Goal: Find specific page/section: Locate item on page

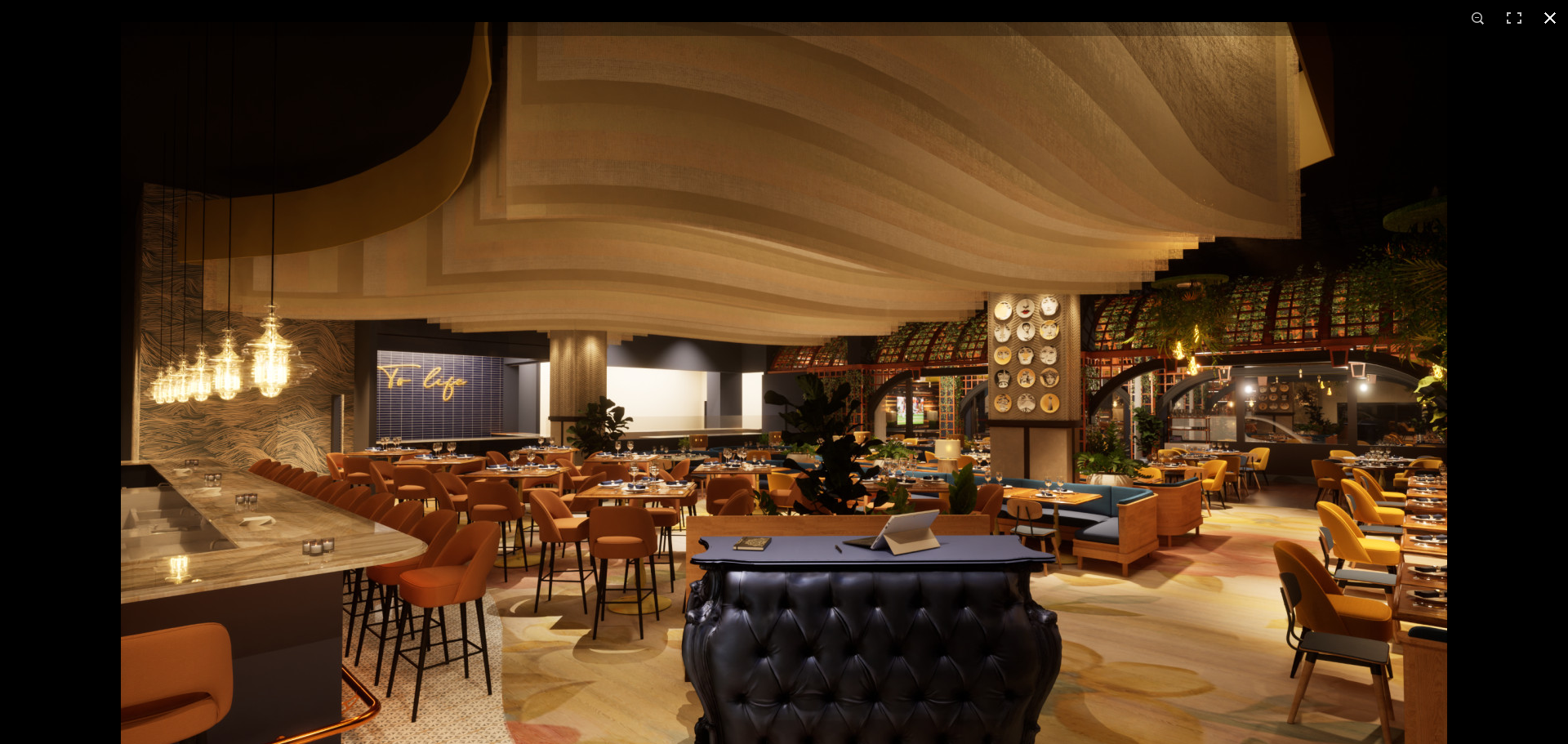
click at [1552, 15] on button at bounding box center [1550, 17] width 36 height 36
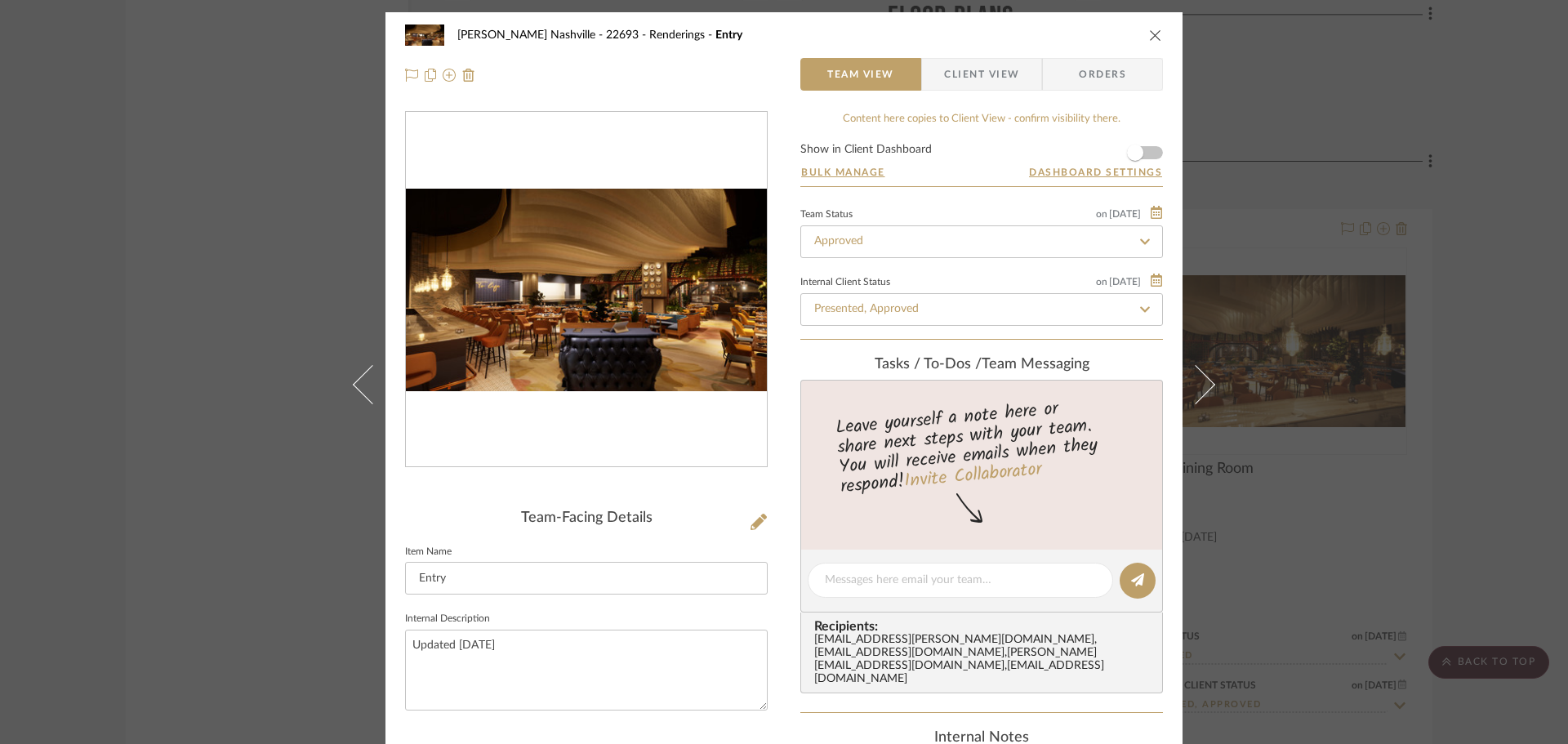
click at [326, 267] on div "[PERSON_NAME] Nashville - 22693 Renderings Entry Team View Client View Orders T…" at bounding box center [784, 372] width 1568 height 744
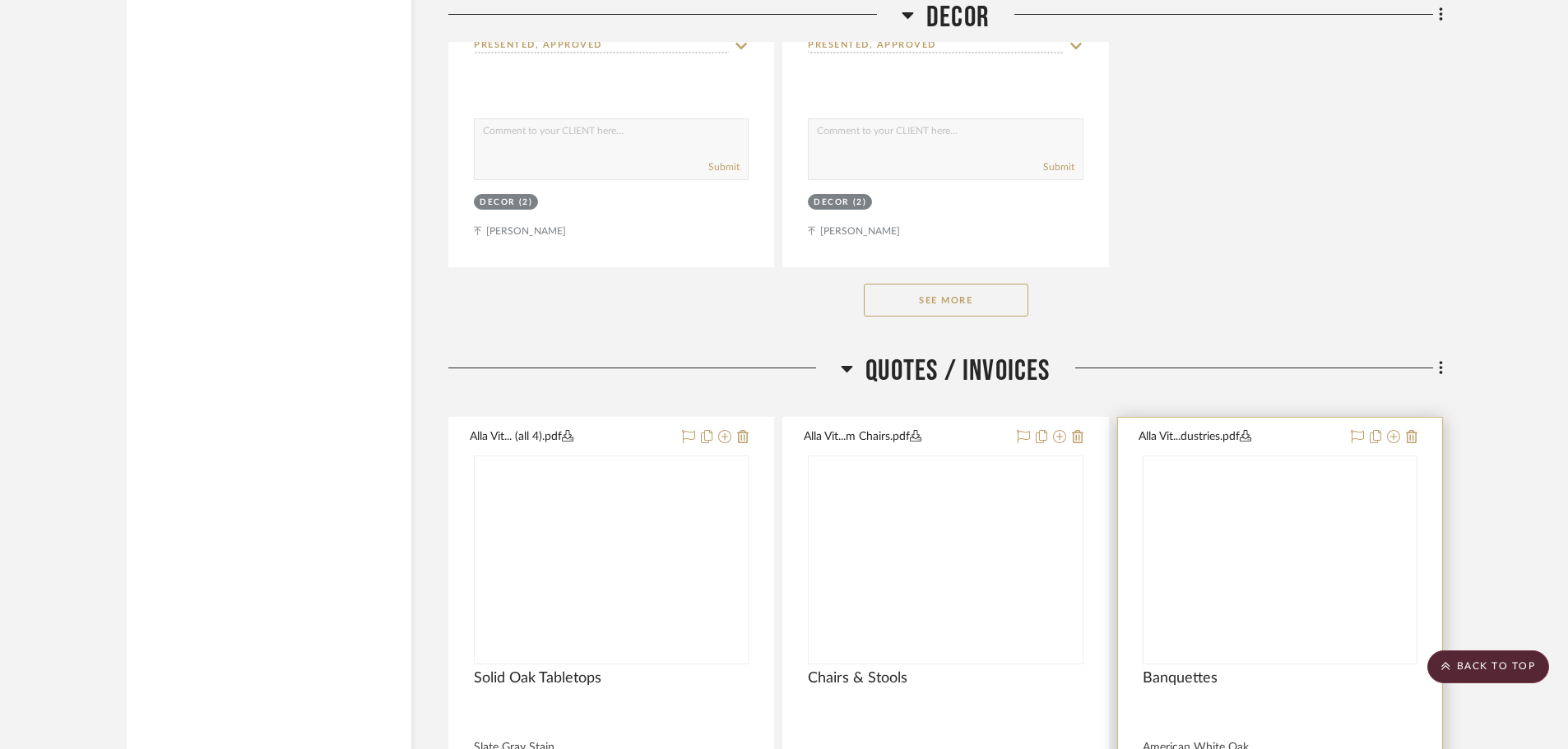
scroll to position [23530, 0]
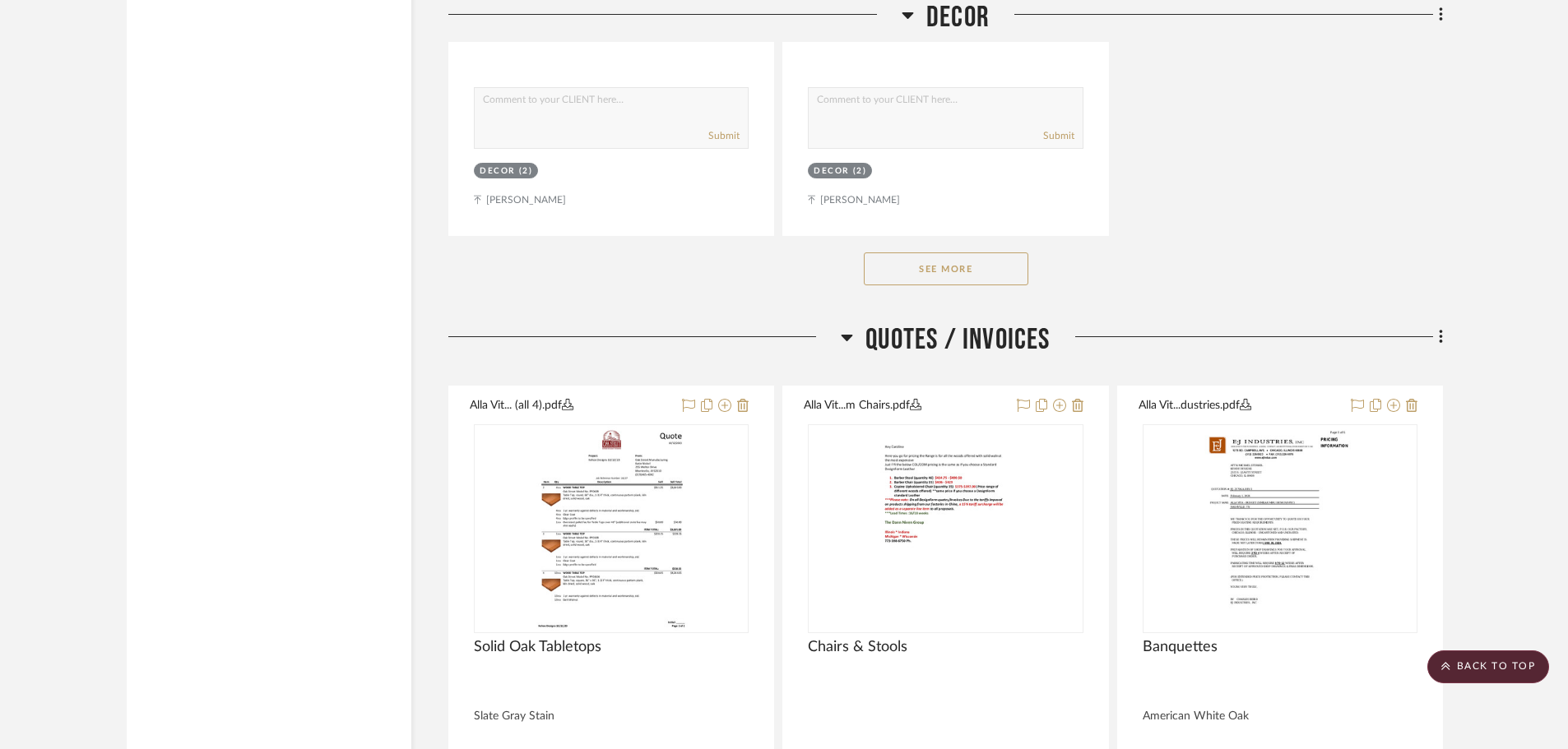
click at [970, 252] on button "See More" at bounding box center [946, 269] width 164 height 33
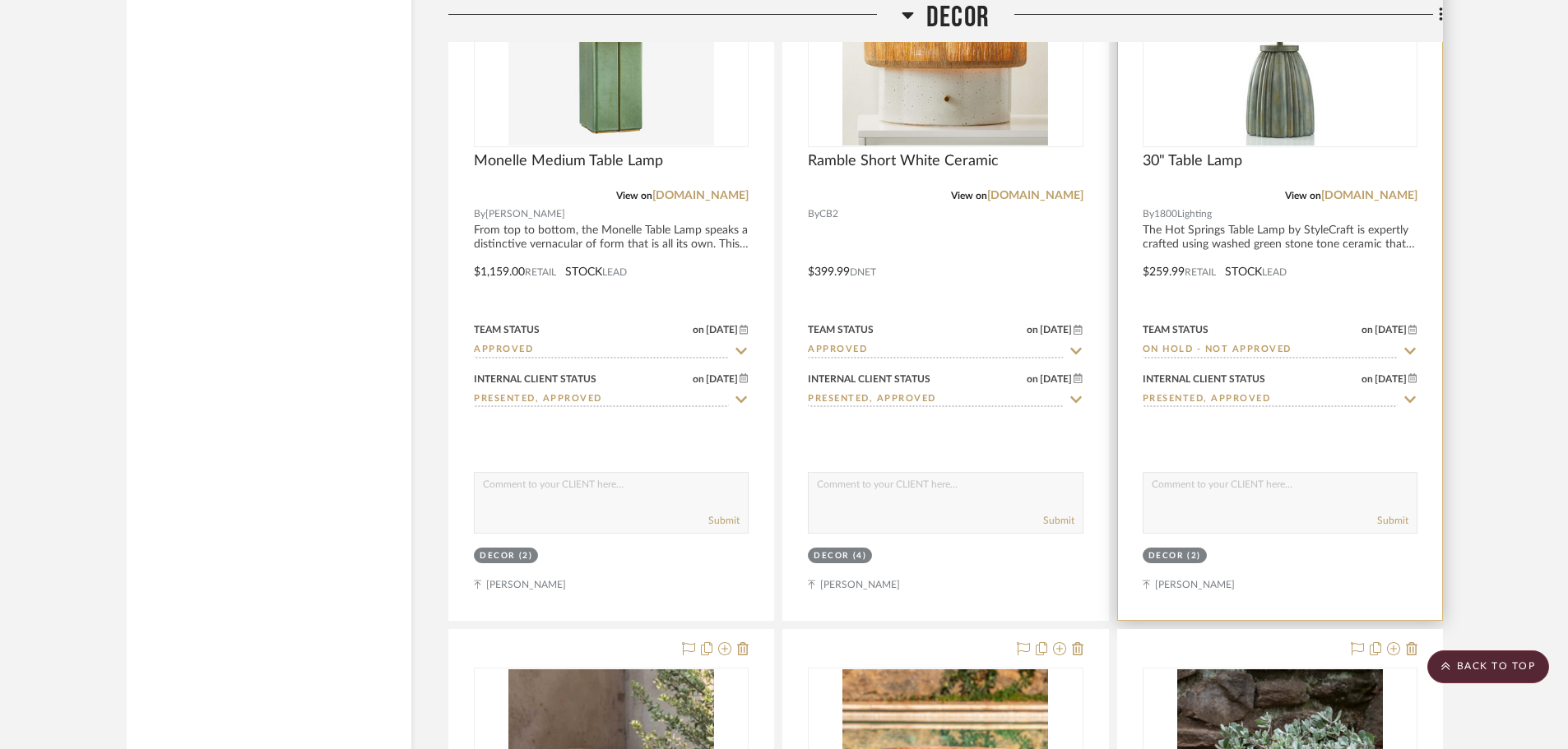
scroll to position [25256, 0]
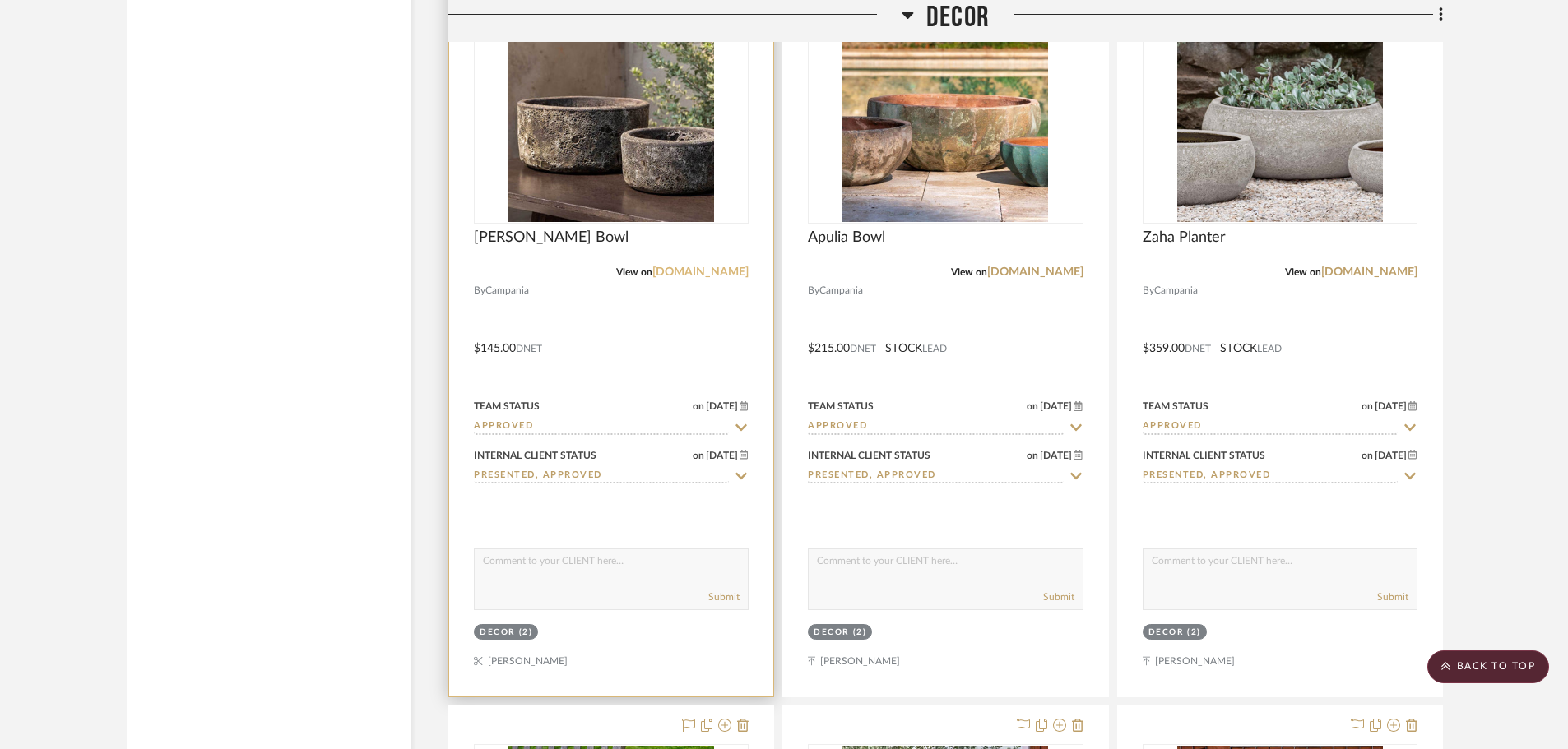
click at [679, 266] on link "[DOMAIN_NAME]" at bounding box center [701, 271] width 96 height 11
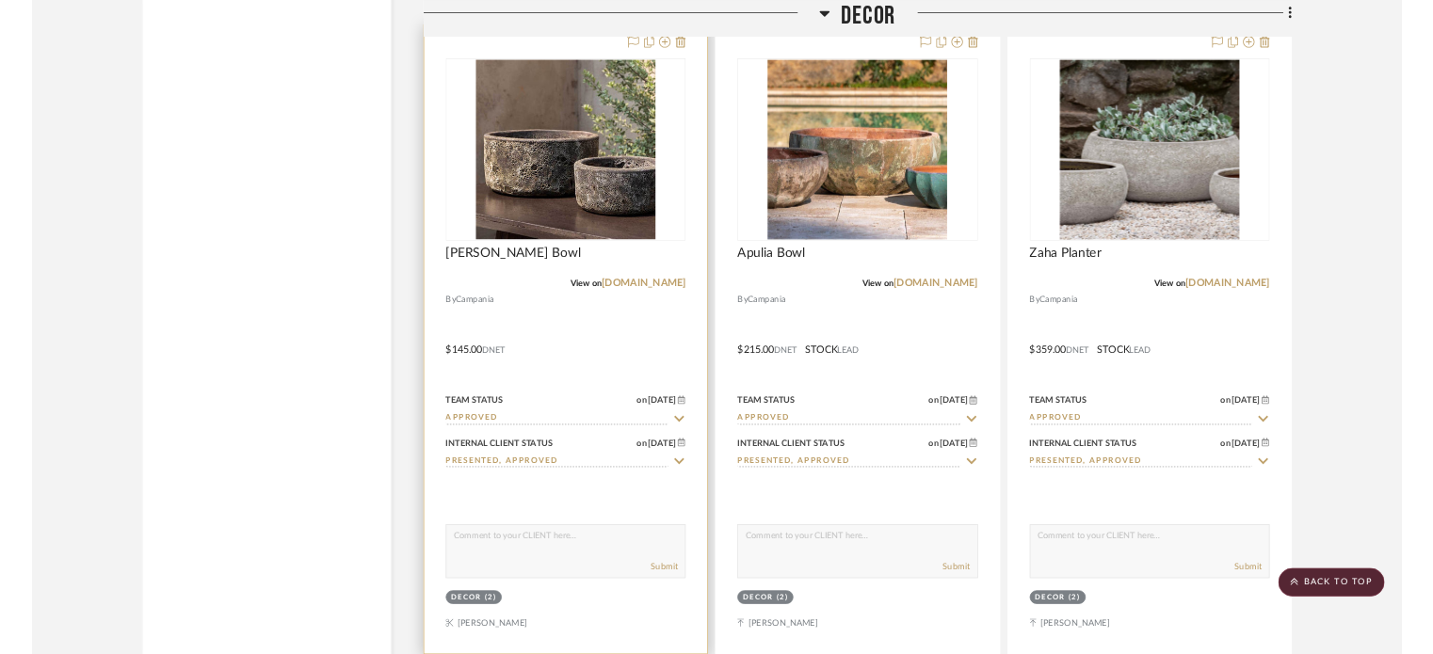
scroll to position [28743, 0]
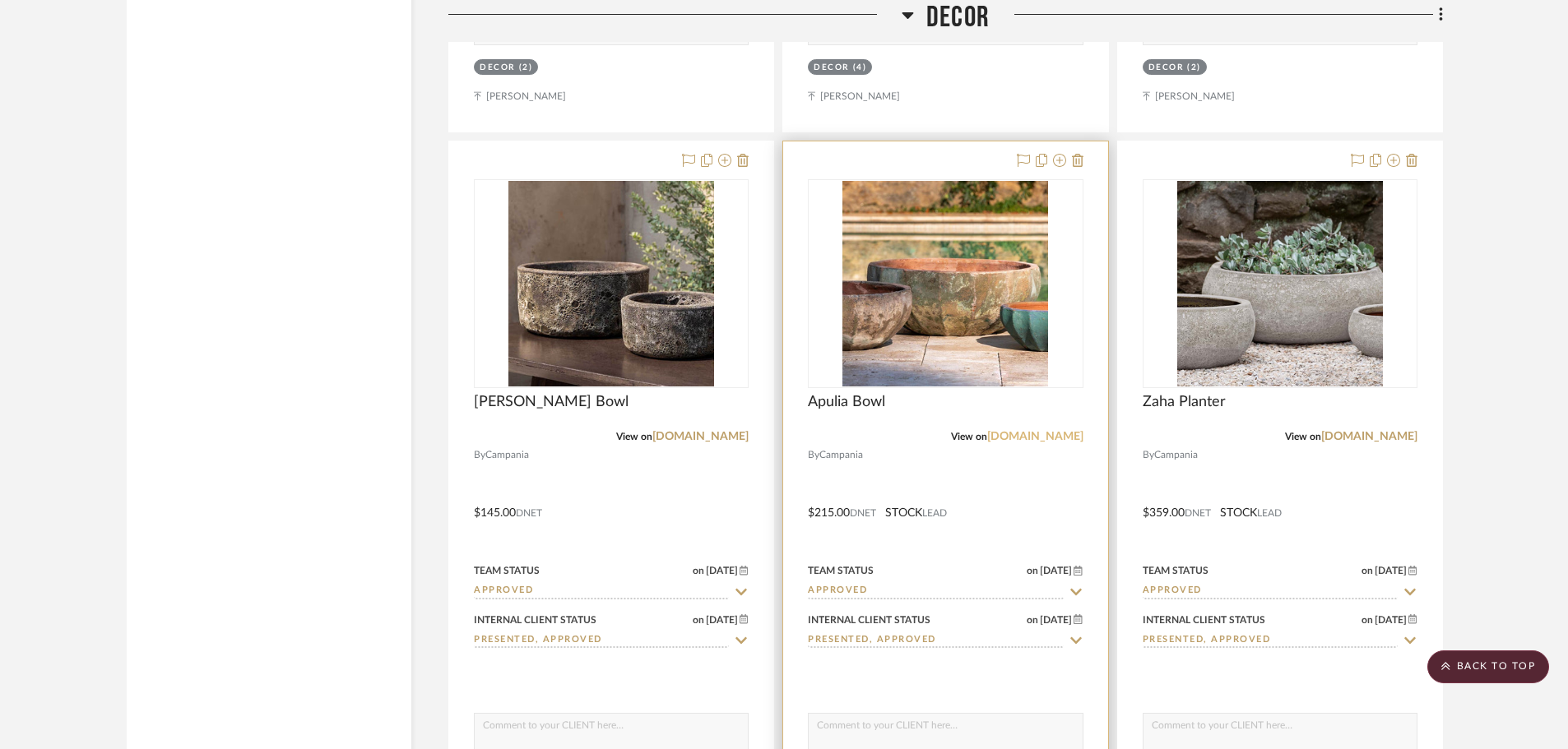
click at [998, 430] on link "[DOMAIN_NAME]" at bounding box center [1035, 436] width 96 height 11
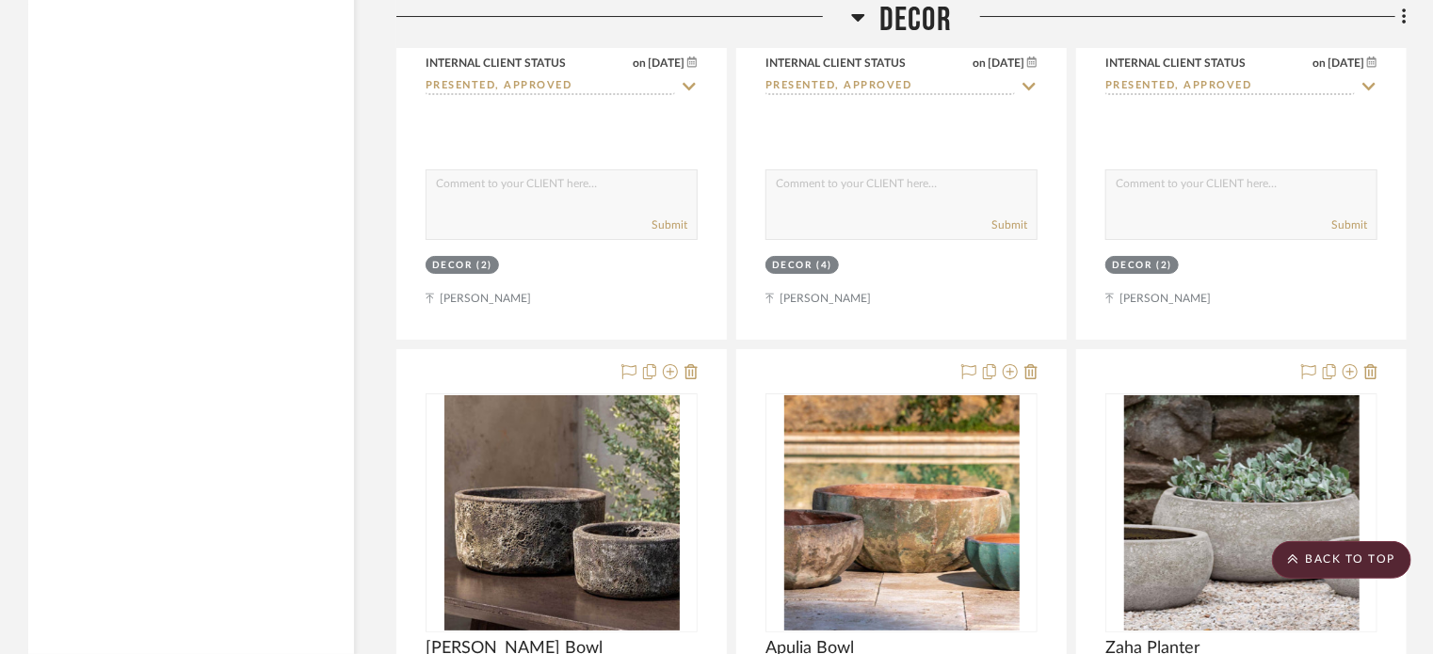
scroll to position [28837, 0]
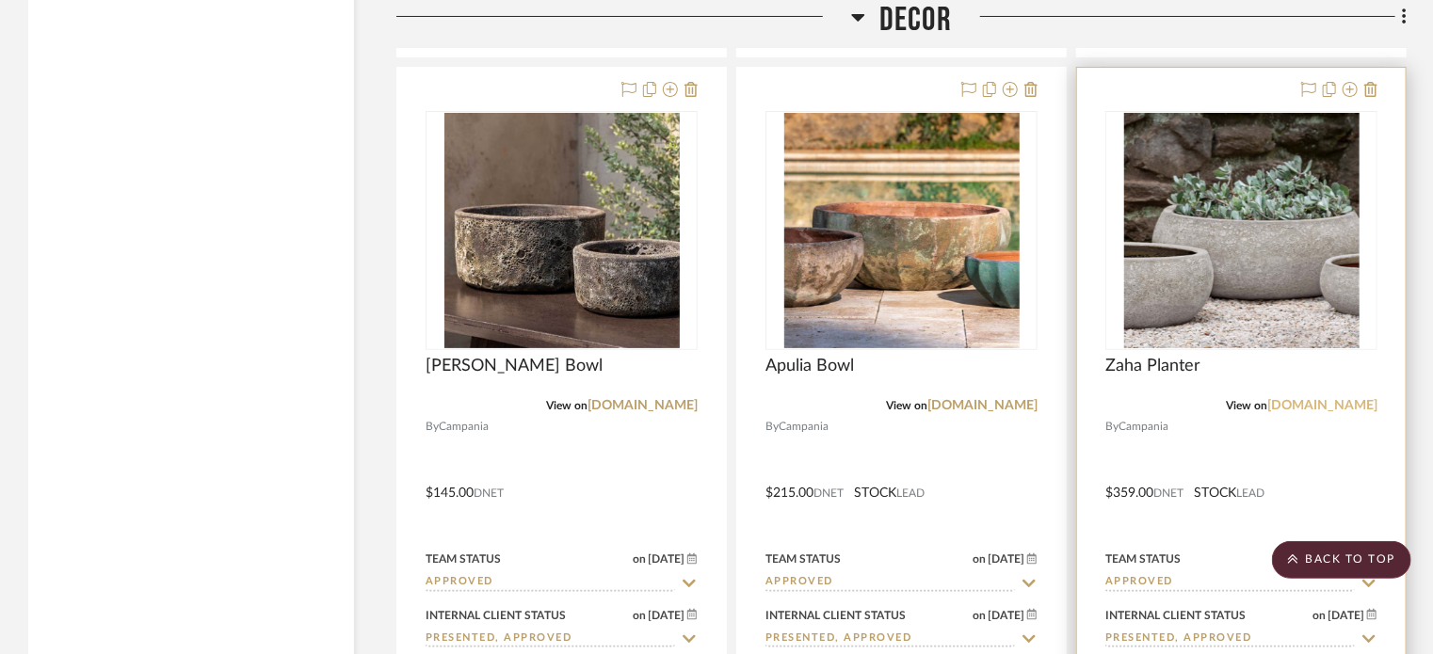
click at [1284, 399] on link "[DOMAIN_NAME]" at bounding box center [1322, 405] width 110 height 13
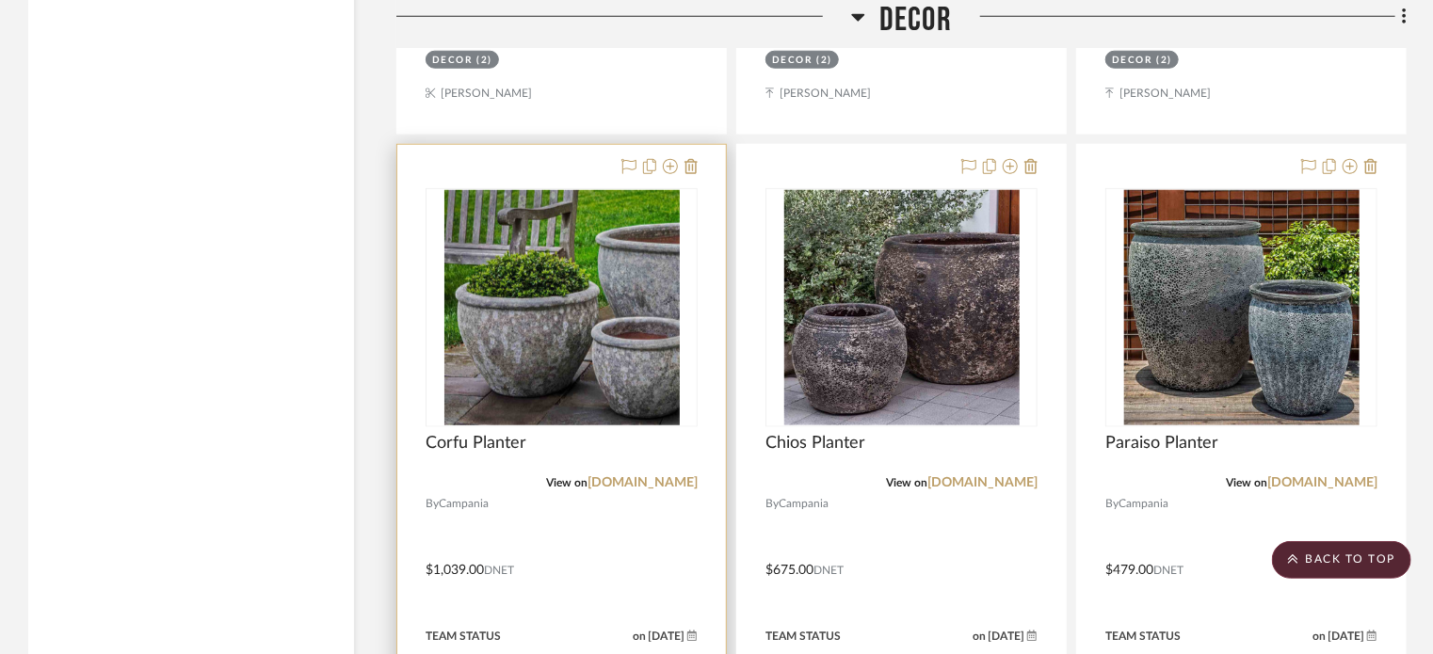
scroll to position [29779, 0]
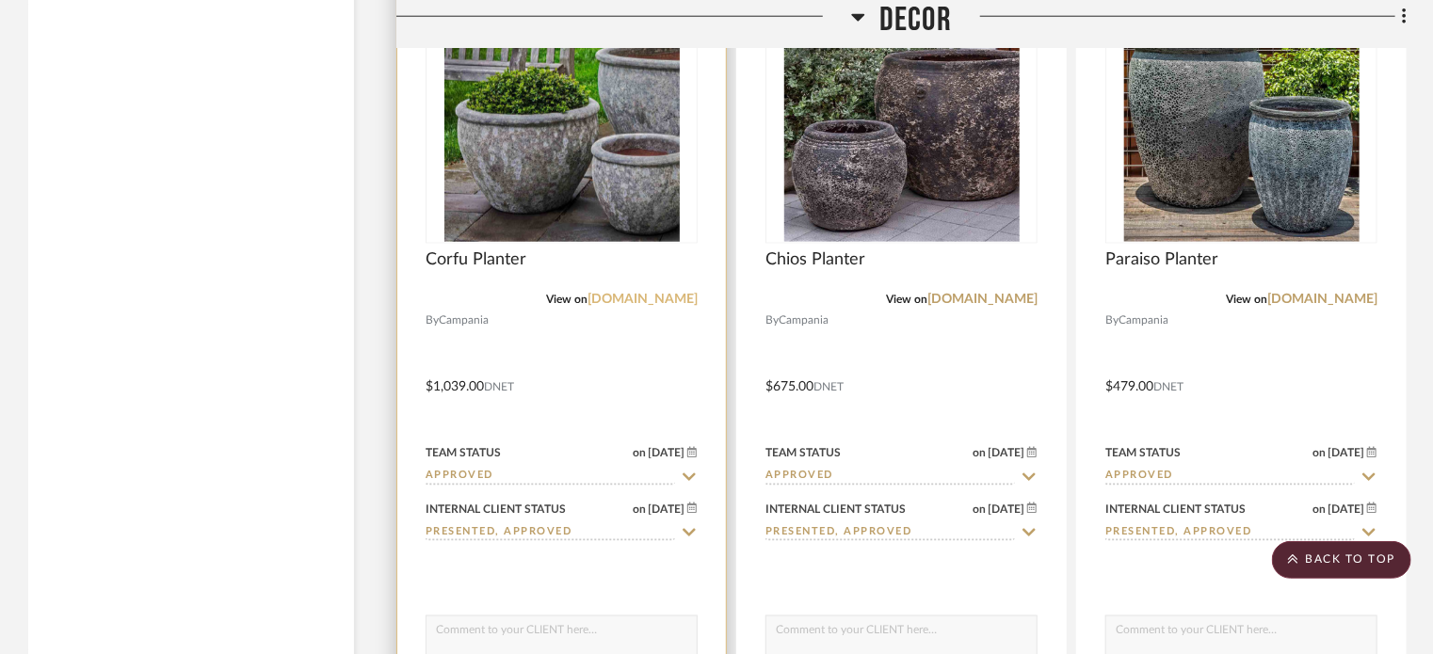
click at [625, 293] on link "[DOMAIN_NAME]" at bounding box center [643, 299] width 110 height 13
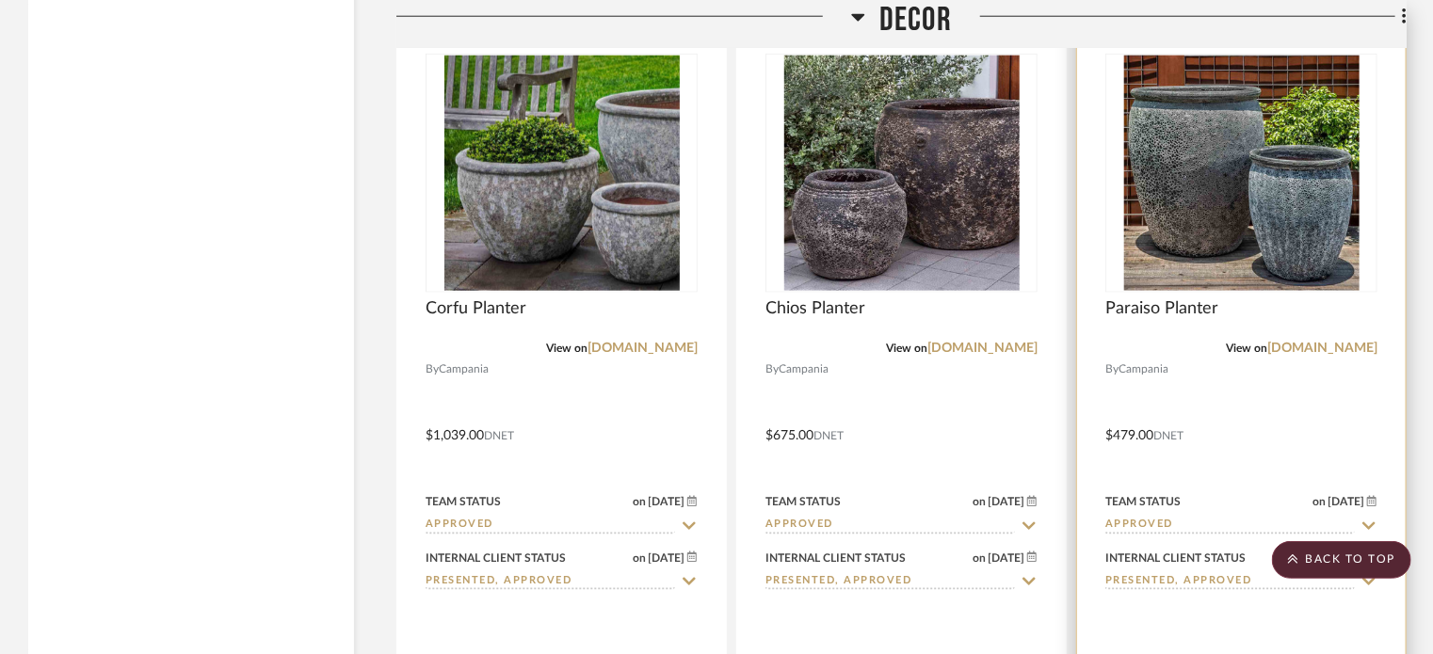
scroll to position [29685, 0]
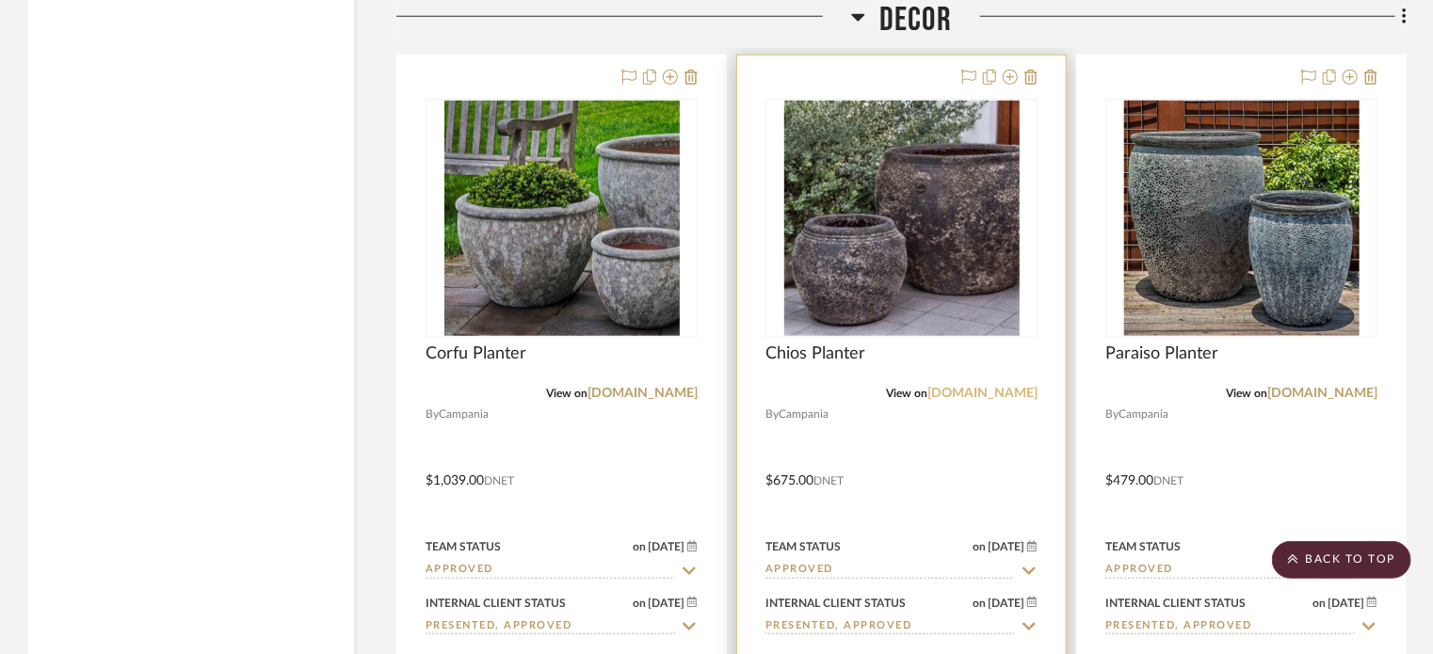
click at [936, 387] on link "[DOMAIN_NAME]" at bounding box center [983, 393] width 110 height 13
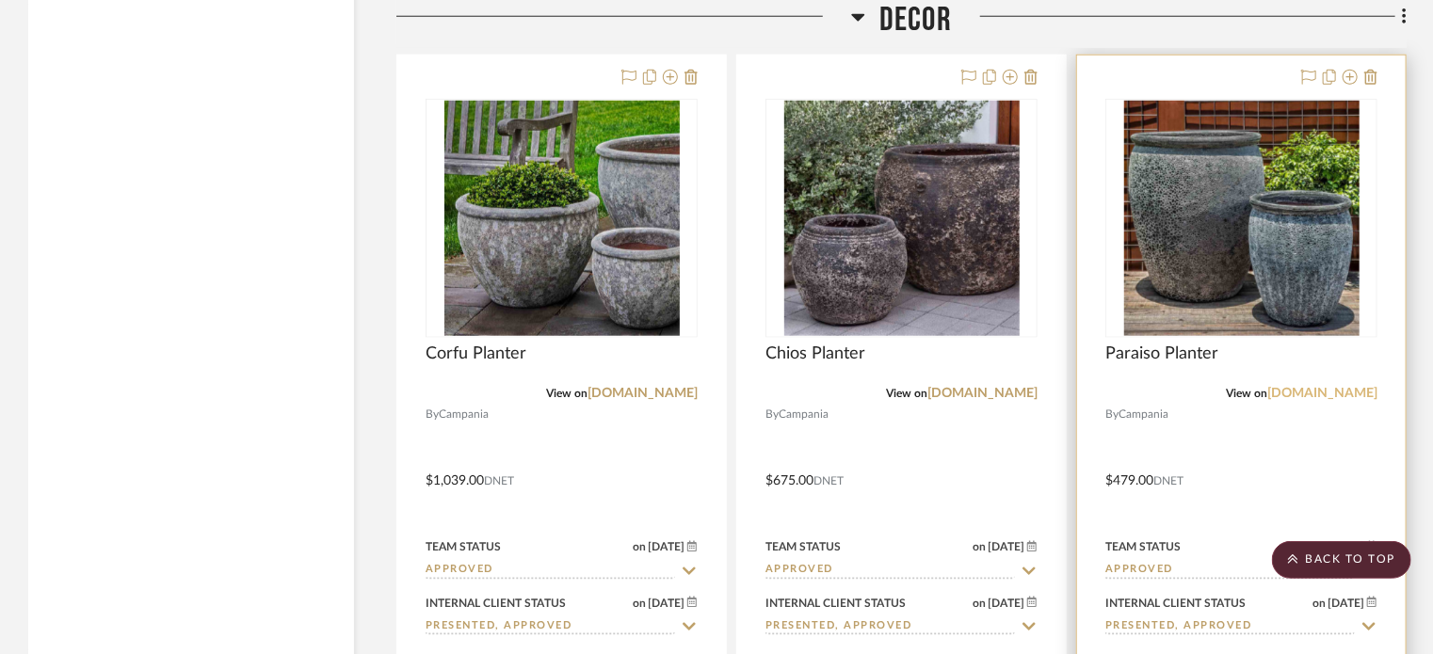
click at [1291, 387] on link "[DOMAIN_NAME]" at bounding box center [1322, 393] width 110 height 13
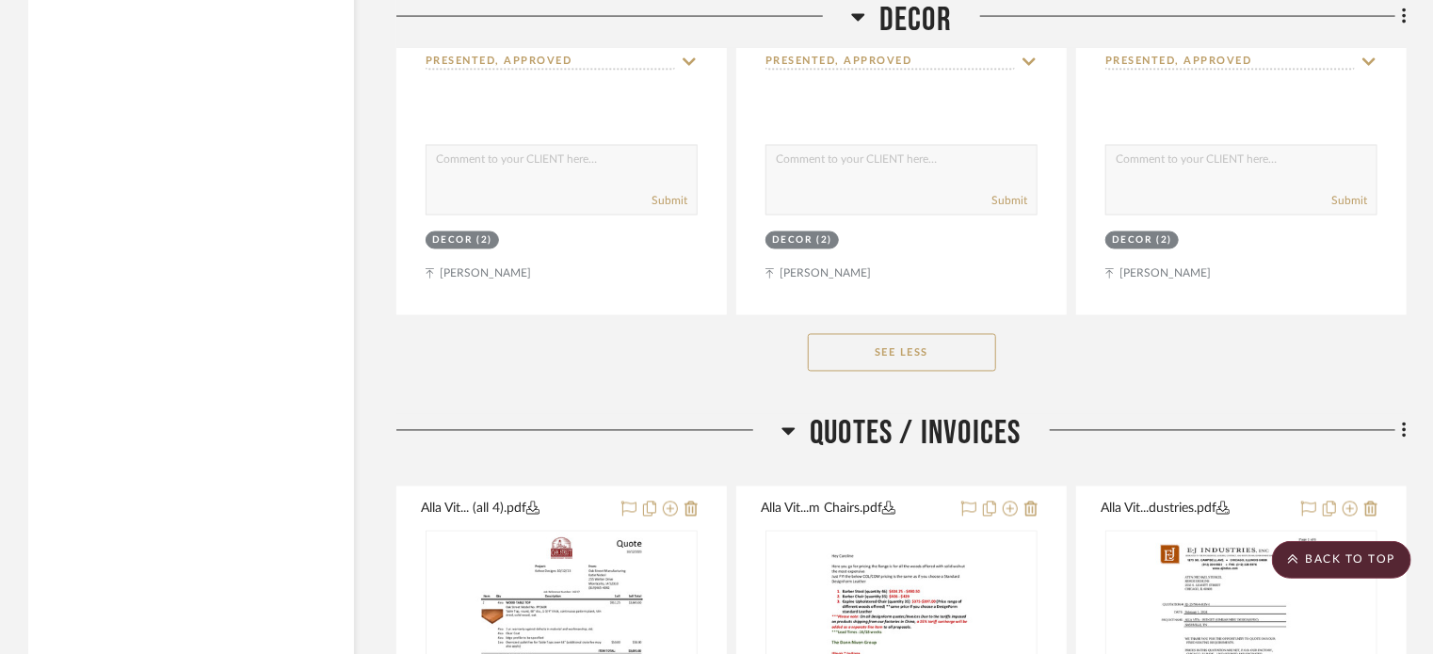
click at [929, 334] on button "See Less" at bounding box center [902, 353] width 188 height 38
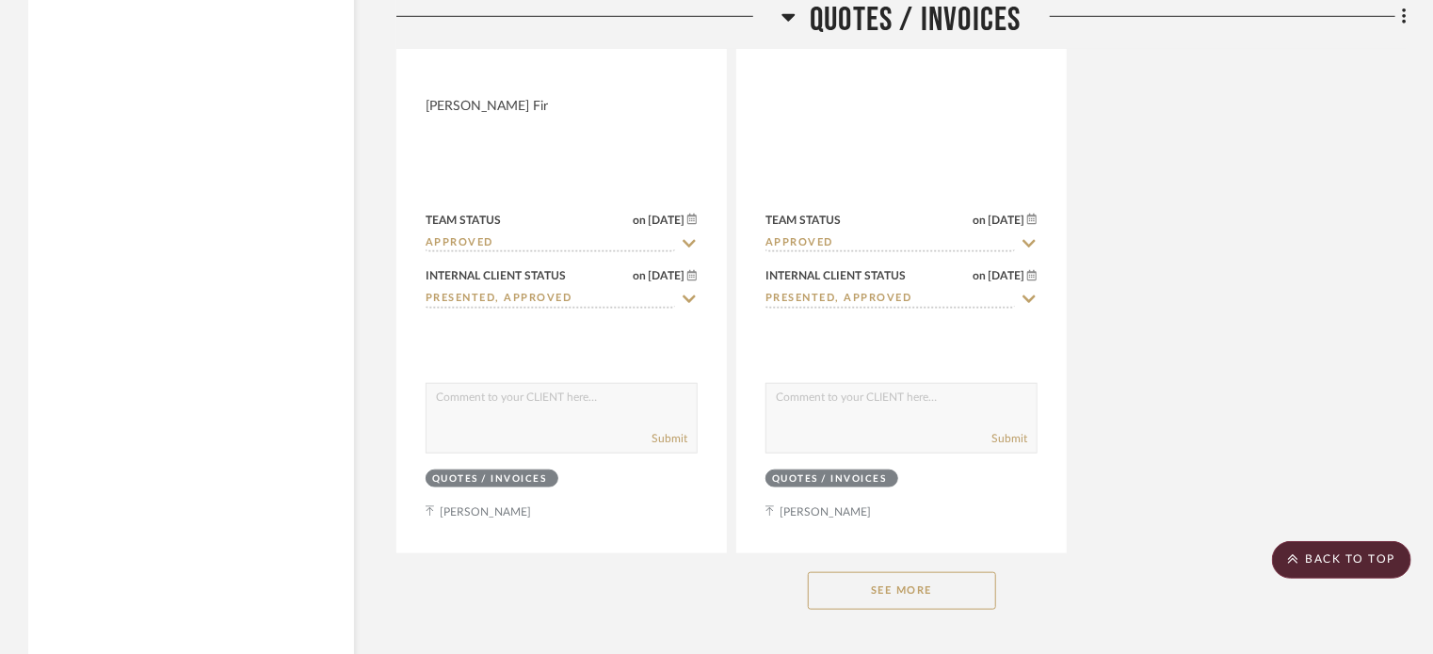
scroll to position [29308, 0]
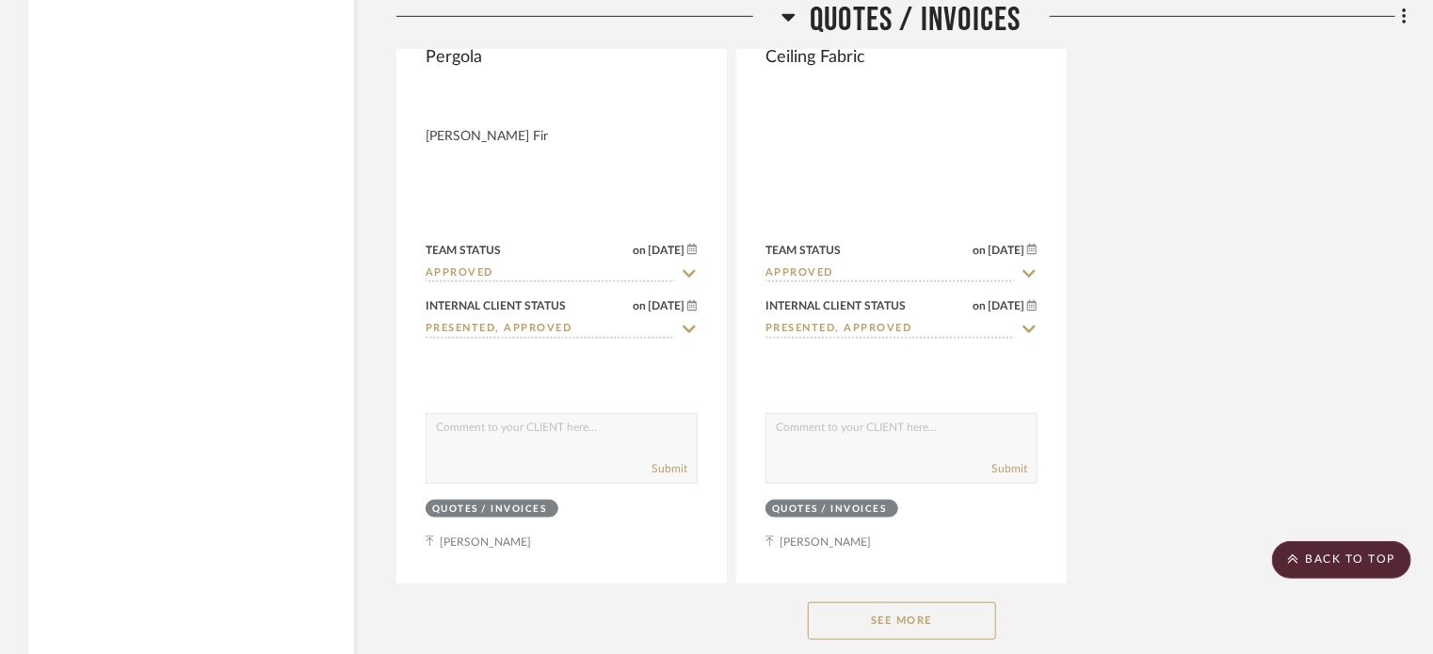
click at [912, 584] on div "See More" at bounding box center [901, 621] width 1010 height 75
click at [921, 603] on button "See More" at bounding box center [902, 622] width 188 height 38
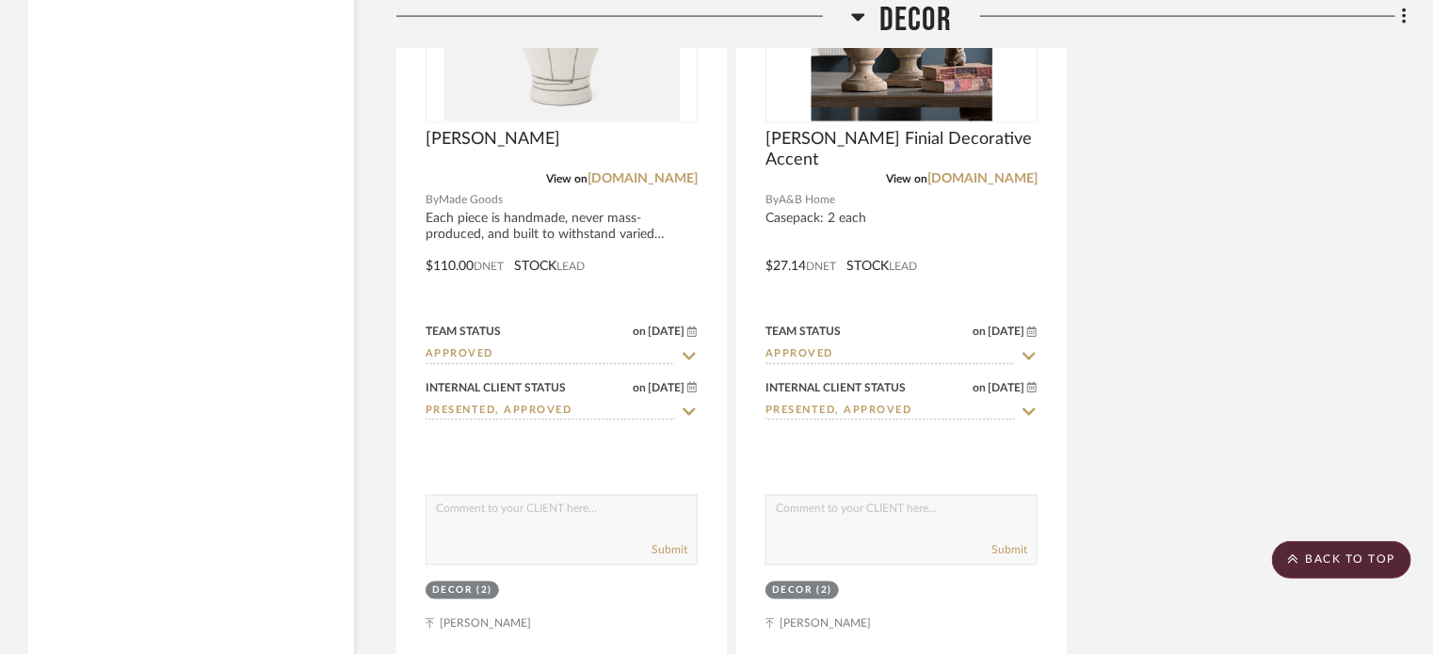
scroll to position [26765, 0]
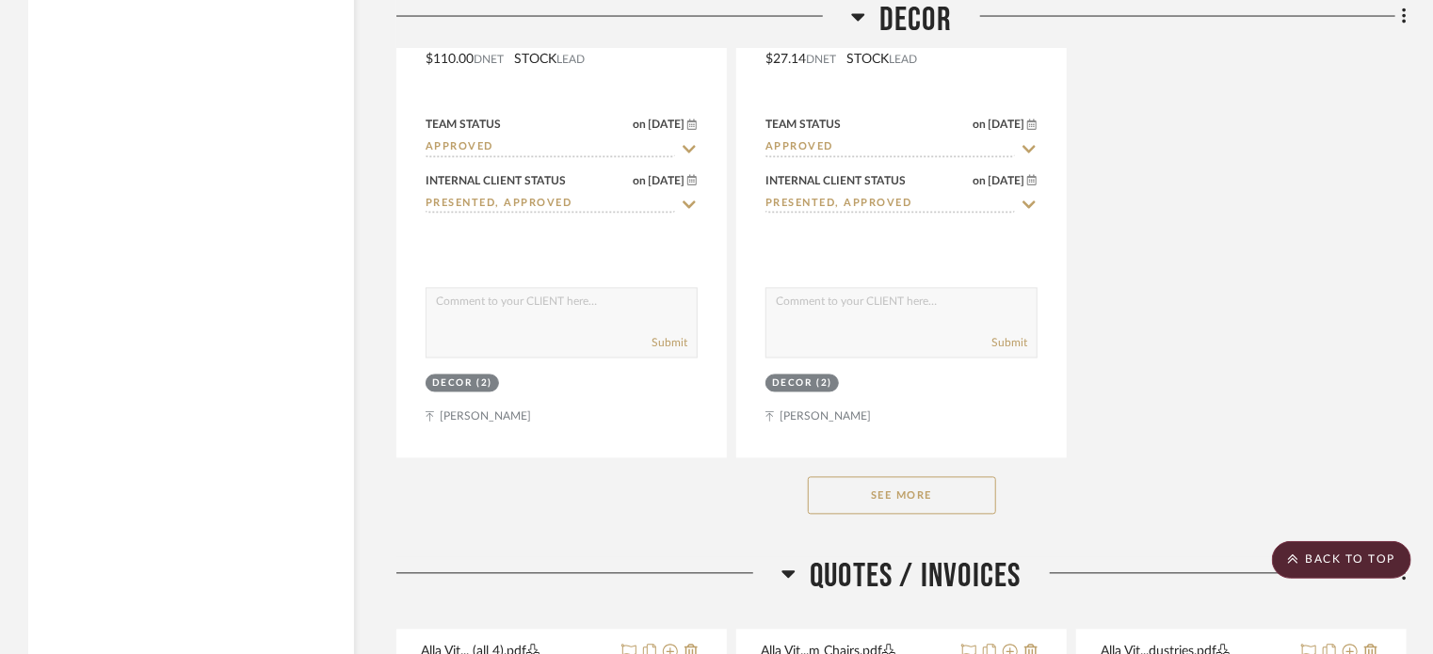
click at [915, 477] on button "See More" at bounding box center [902, 496] width 188 height 38
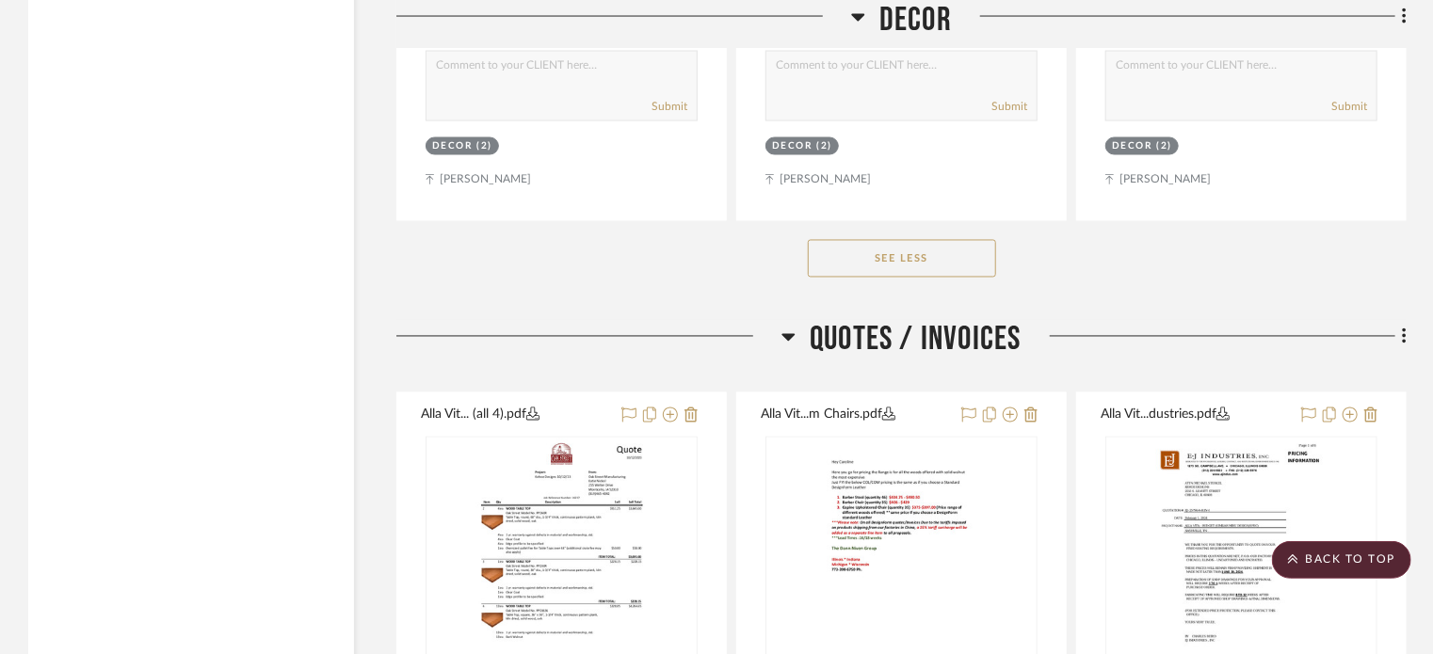
scroll to position [29779, 0]
